Goal: Task Accomplishment & Management: Manage account settings

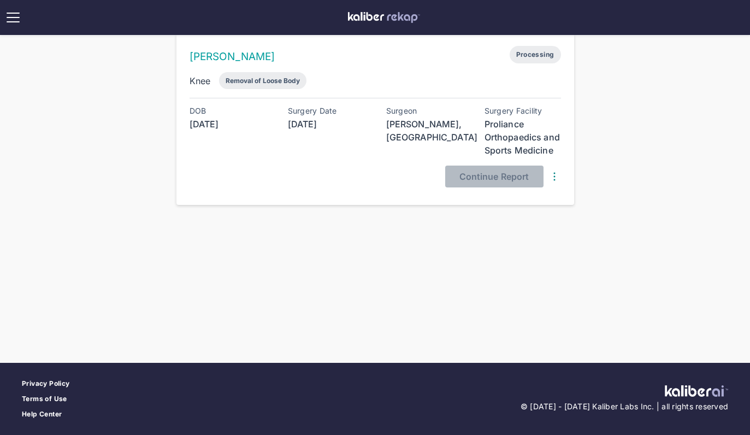
scroll to position [121, 0]
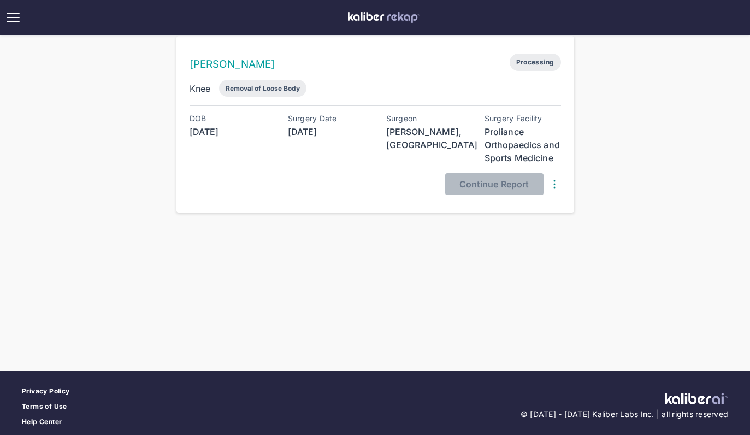
click at [231, 64] on link "ZIAO YIN" at bounding box center [233, 64] width 86 height 13
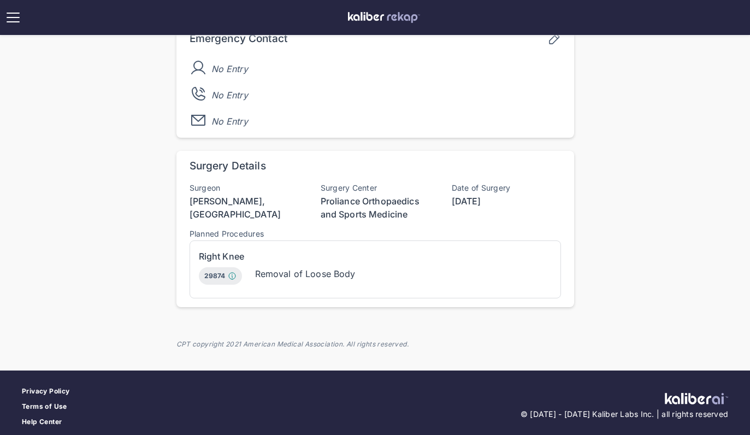
scroll to position [329, 0]
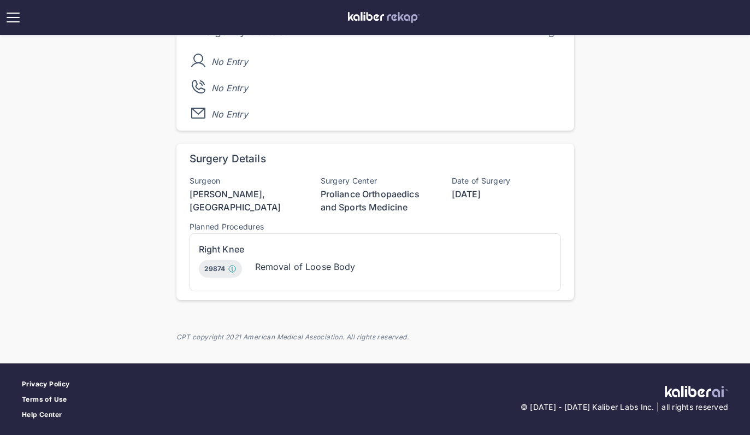
click at [168, 151] on div "**********" at bounding box center [375, 6] width 750 height 671
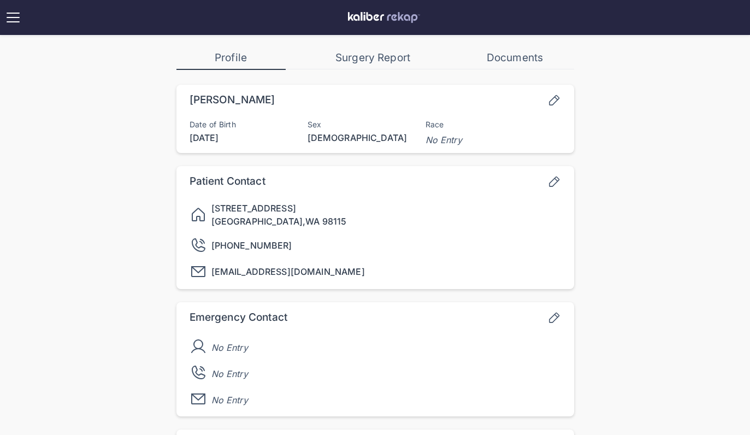
scroll to position [0, 0]
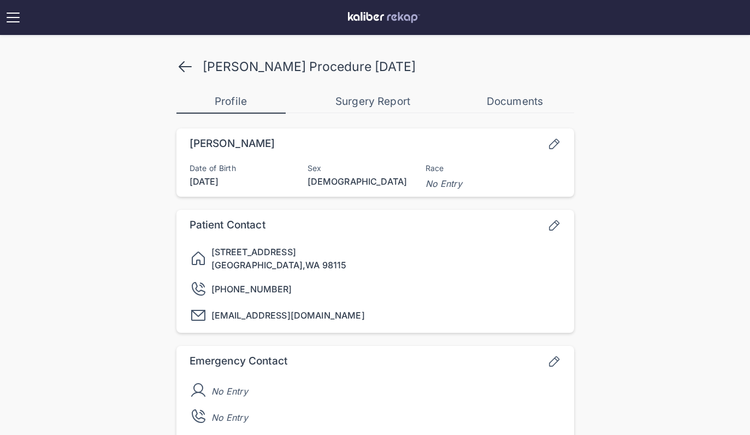
click at [185, 70] on icon at bounding box center [184, 66] width 17 height 17
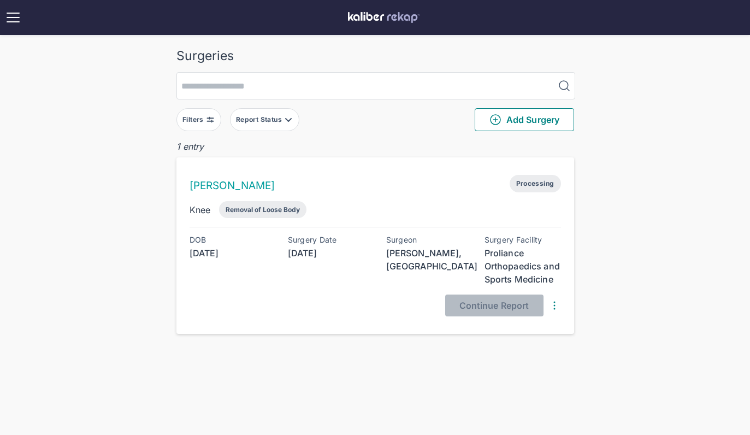
click at [120, 216] on div "Surgeries Filters Report Status Add Surgery 1 entry ZIAO YIN Processing Knee Re…" at bounding box center [375, 235] width 750 height 470
click at [511, 138] on div "Filters Report Status Add Surgery" at bounding box center [375, 119] width 398 height 40
click at [505, 120] on span "Add Surgery" at bounding box center [524, 119] width 70 height 13
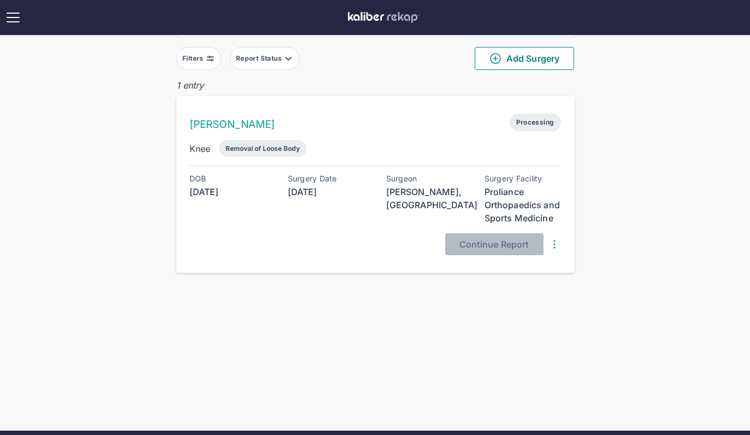
scroll to position [58, 0]
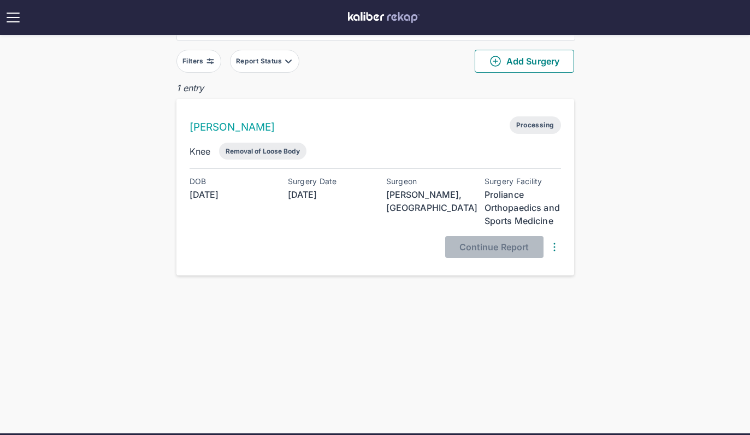
click at [287, 256] on div "Continue Report" at bounding box center [375, 247] width 371 height 22
click at [552, 243] on img at bounding box center [554, 246] width 13 height 13
click at [204, 126] on link "ZIAO YIN" at bounding box center [233, 127] width 86 height 13
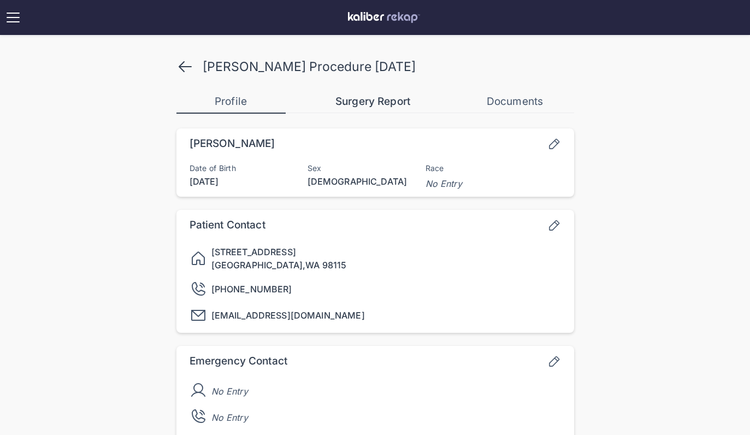
click at [370, 101] on div "Surgery Report" at bounding box center [372, 101] width 109 height 13
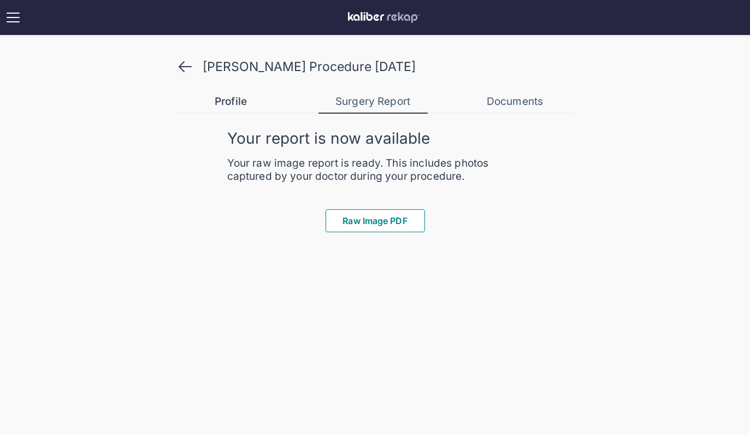
click at [248, 107] on div "Profile" at bounding box center [230, 101] width 109 height 13
